Goal: Transaction & Acquisition: Purchase product/service

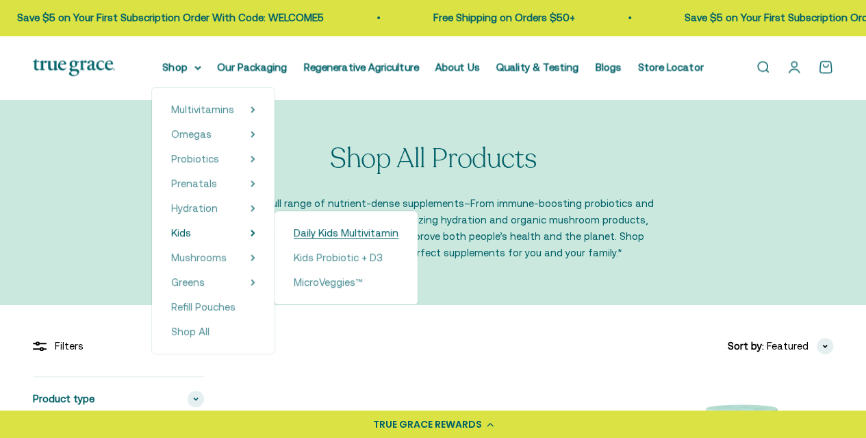
click at [345, 234] on span "Daily Kids Multivitamin" at bounding box center [346, 233] width 105 height 12
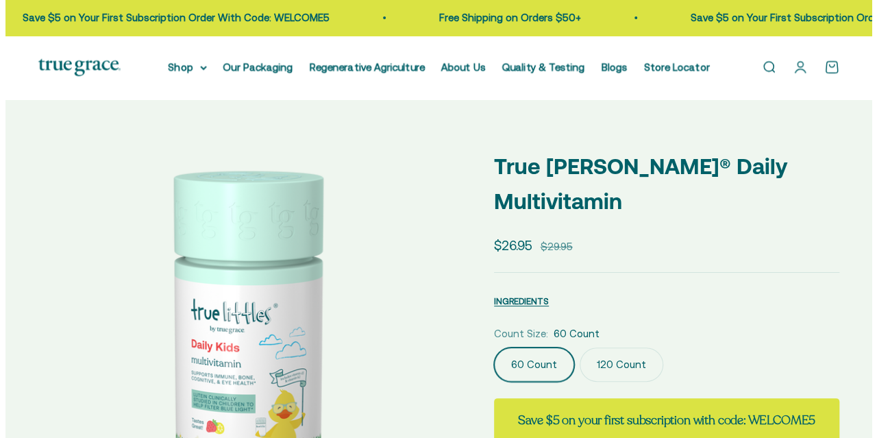
scroll to position [137, 0]
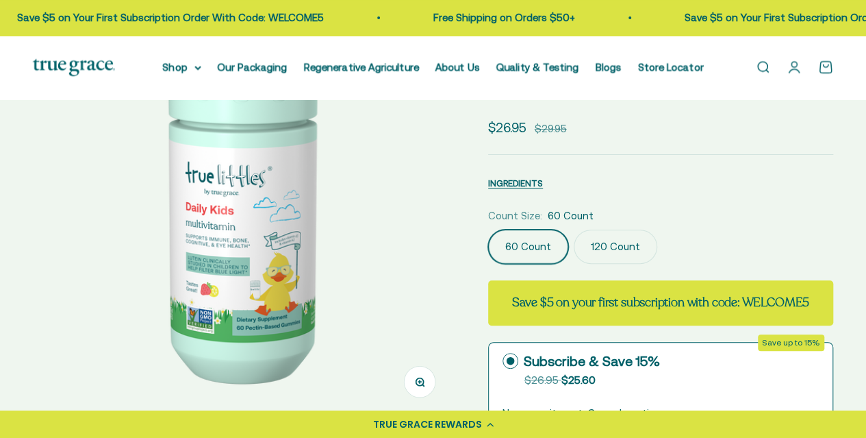
select select "3"
